Goal: Task Accomplishment & Management: Manage account settings

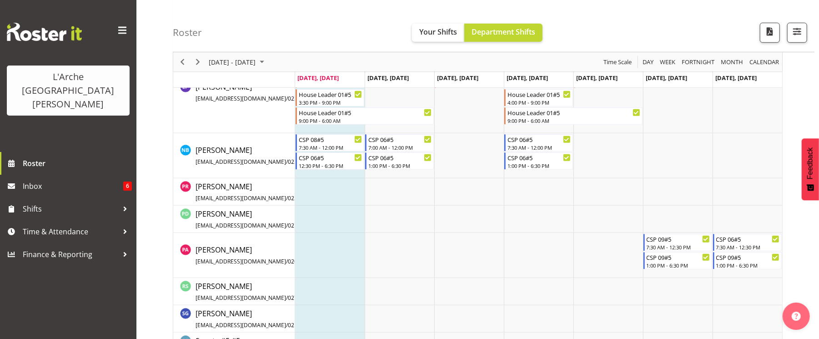
scroll to position [437, 0]
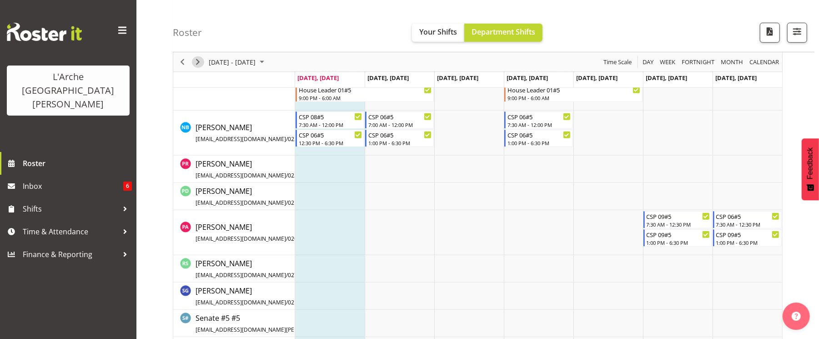
click at [196, 62] on span "Next" at bounding box center [197, 61] width 11 height 11
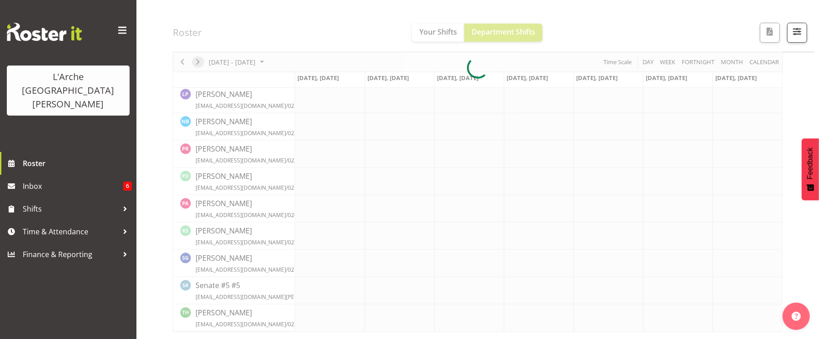
scroll to position [290, 0]
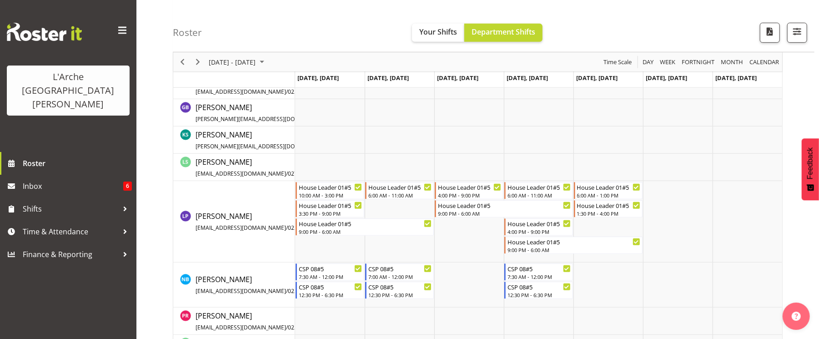
scroll to position [283, 0]
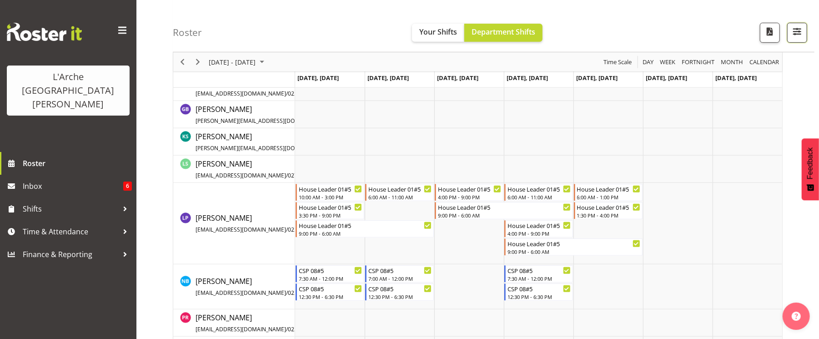
click at [802, 33] on span "button" at bounding box center [797, 31] width 12 height 12
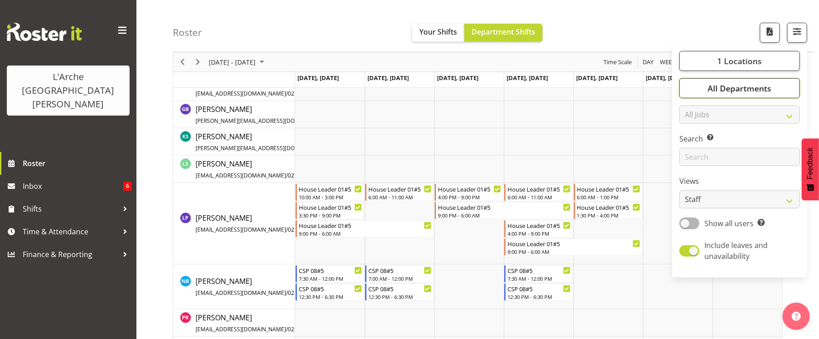
click at [749, 88] on span "All Departments" at bounding box center [740, 88] width 64 height 11
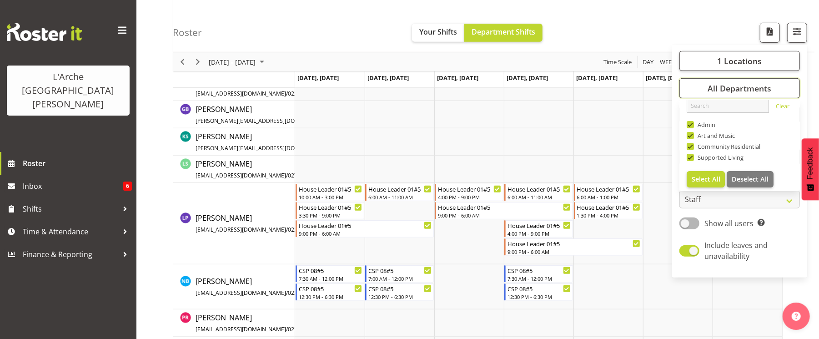
scroll to position [11, 0]
click at [761, 59] on span "1 Locations" at bounding box center [739, 60] width 45 height 11
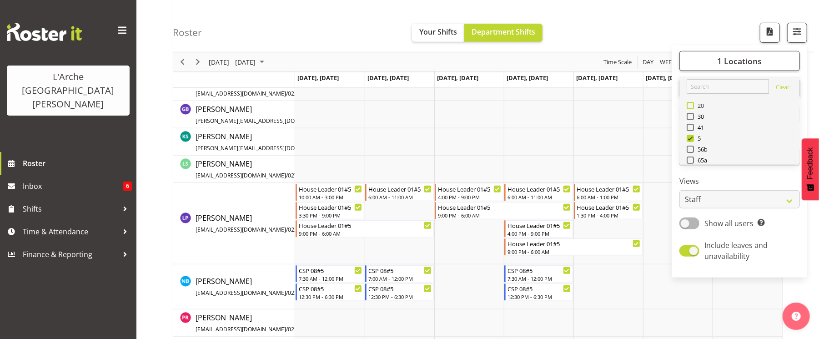
click at [690, 104] on span at bounding box center [690, 105] width 7 height 7
click at [690, 104] on input "20" at bounding box center [690, 106] width 6 height 6
checkbox input "true"
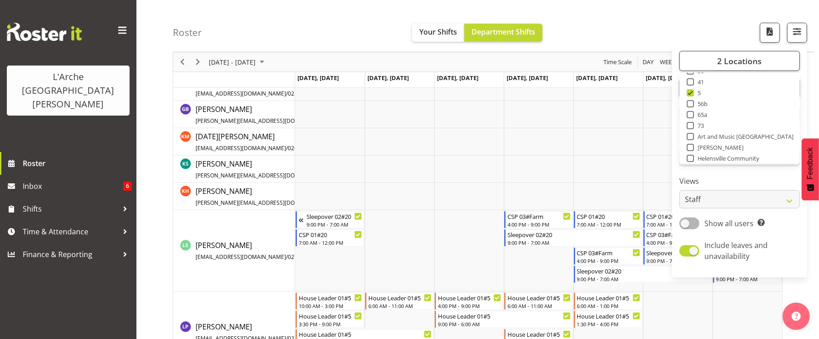
scroll to position [58, 0]
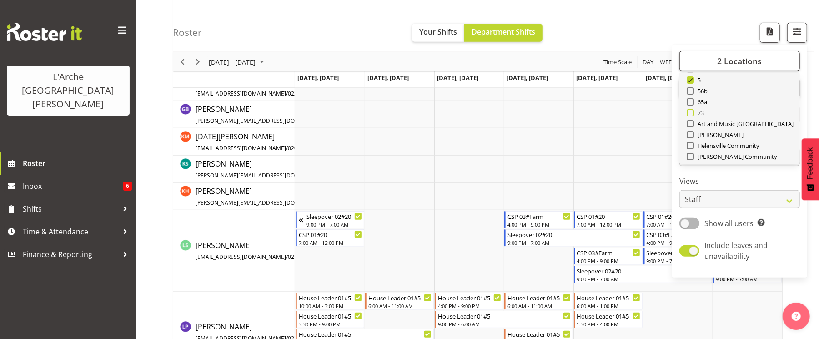
click at [695, 111] on span "73" at bounding box center [699, 112] width 10 height 7
click at [693, 111] on input "73" at bounding box center [690, 113] width 6 height 6
checkbox input "true"
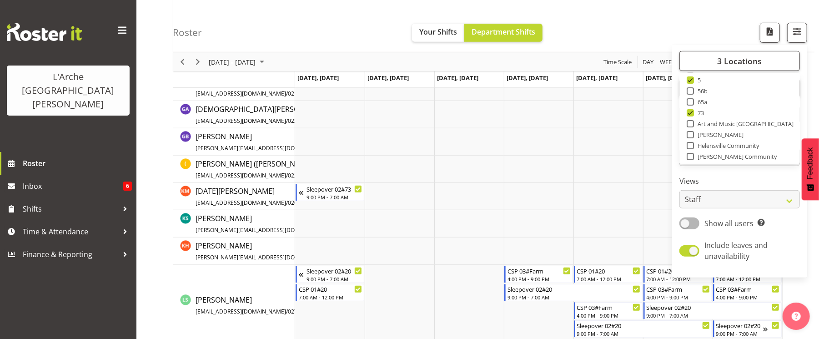
click at [689, 15] on div "Roster Your Shifts Department Shifts 3 Locations Clear 20 30 41 5 56b 65a 73 Ar…" at bounding box center [494, 26] width 642 height 52
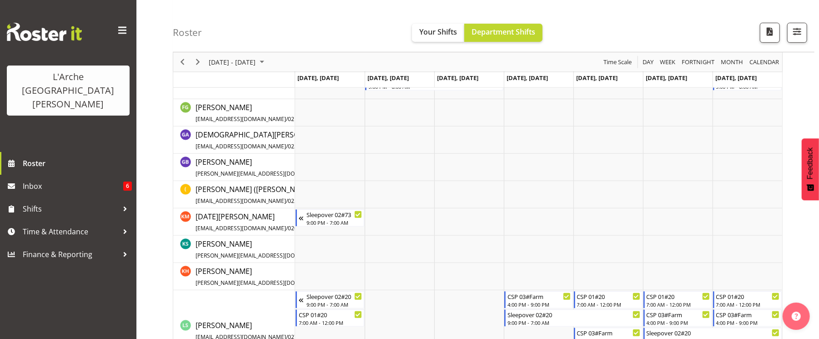
scroll to position [233, 0]
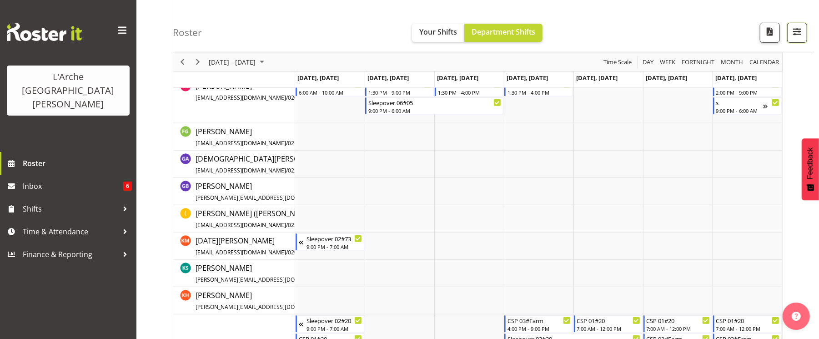
click at [802, 33] on span "button" at bounding box center [797, 31] width 12 height 12
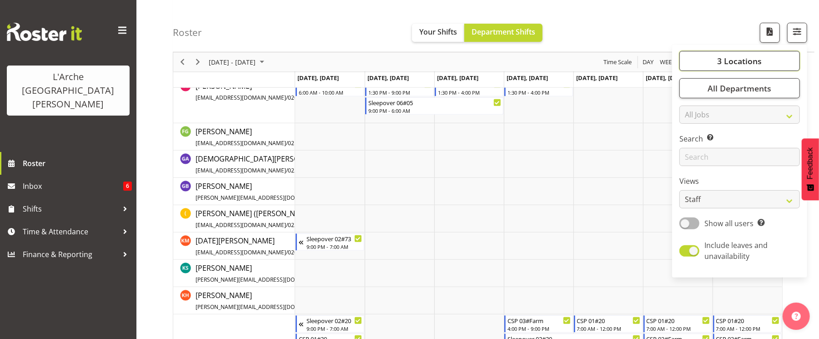
click at [784, 65] on button "3 Locations" at bounding box center [739, 61] width 121 height 20
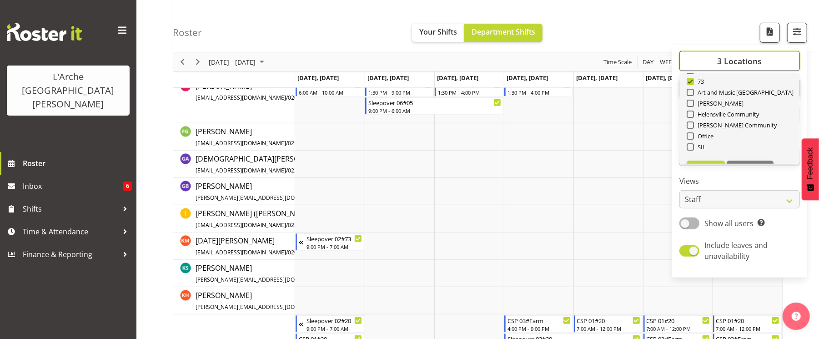
scroll to position [91, 0]
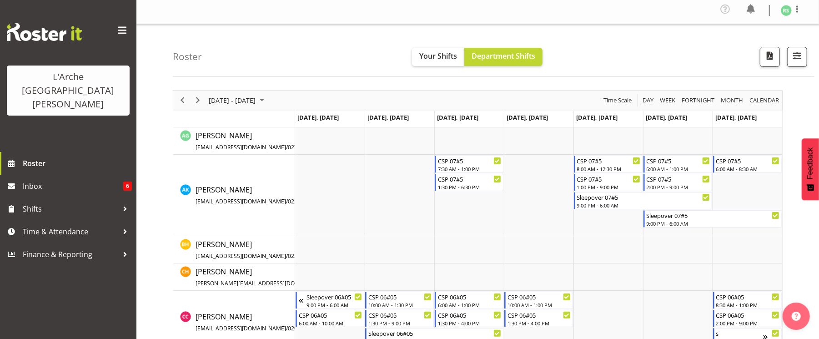
scroll to position [0, 0]
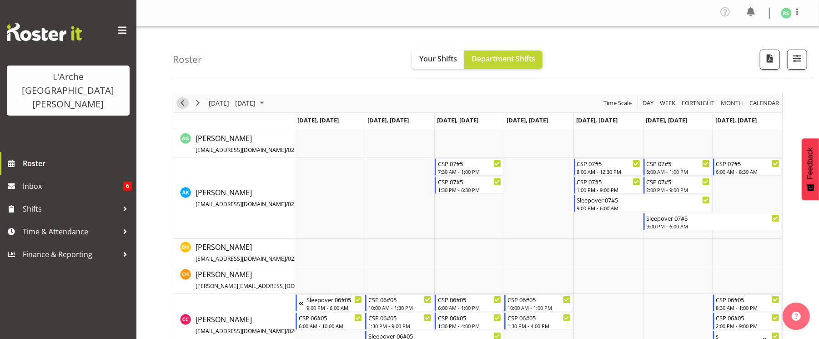
click at [184, 105] on span "Previous" at bounding box center [182, 102] width 11 height 11
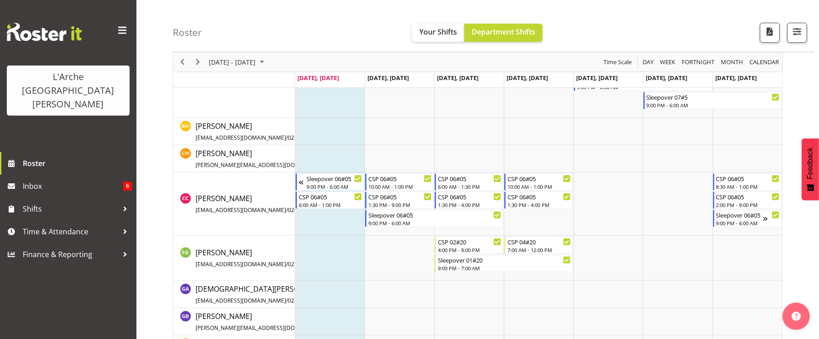
scroll to position [97, 0]
